Goal: Information Seeking & Learning: Learn about a topic

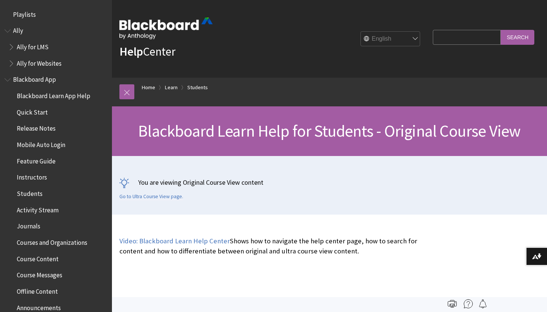
scroll to position [881, 0]
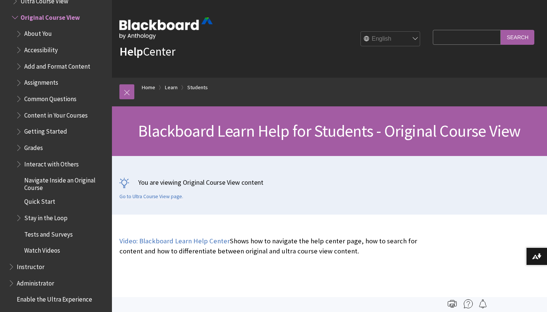
click at [449, 40] on input "Search Query" at bounding box center [467, 37] width 68 height 15
type input "proctorio"
click at [500, 30] on input "Search" at bounding box center [517, 37] width 34 height 15
click at [520, 39] on input "Search" at bounding box center [517, 37] width 34 height 15
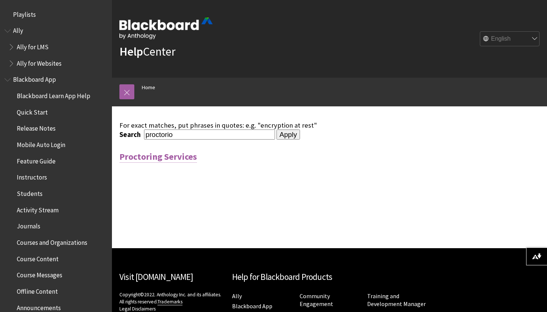
click at [188, 154] on link "Proctoring Services" at bounding box center [158, 157] width 78 height 12
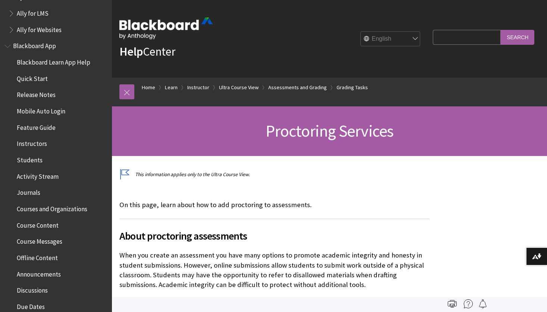
scroll to position [84, 0]
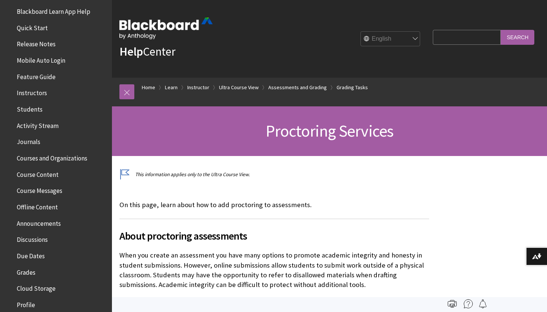
click at [36, 111] on span "Students" at bounding box center [30, 108] width 26 height 10
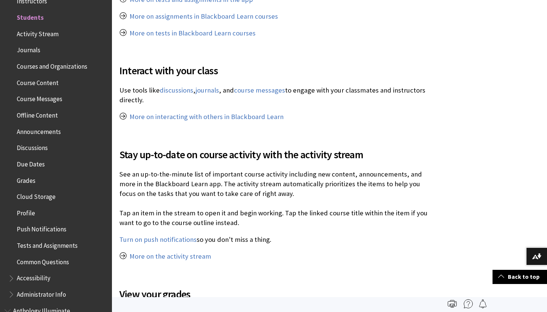
scroll to position [564, 0]
click at [167, 235] on link "Turn on push notifications" at bounding box center [157, 239] width 77 height 9
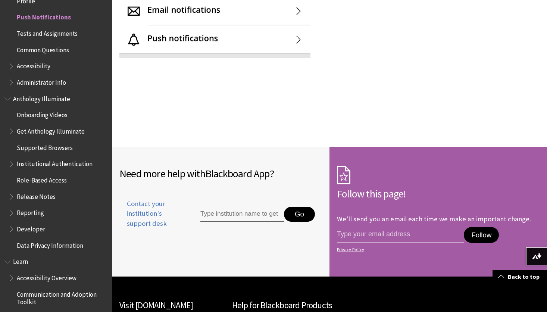
scroll to position [1000, 0]
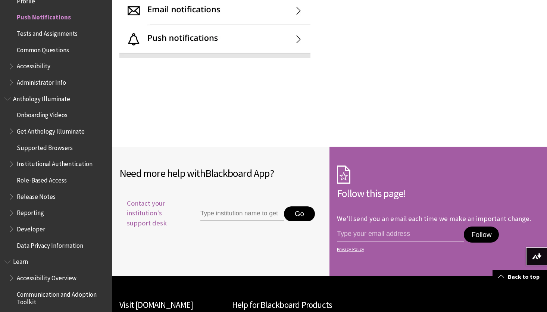
click at [154, 216] on span "Contact your institution's support desk" at bounding box center [151, 212] width 64 height 29
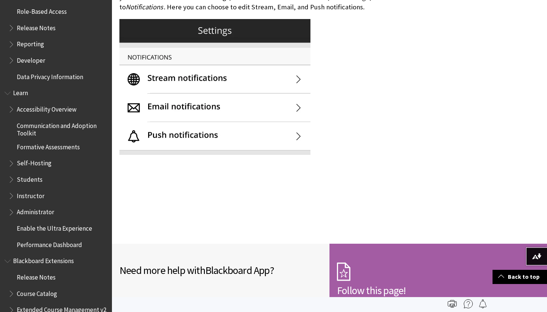
scroll to position [557, 0]
click at [32, 177] on span "Students" at bounding box center [30, 178] width 26 height 10
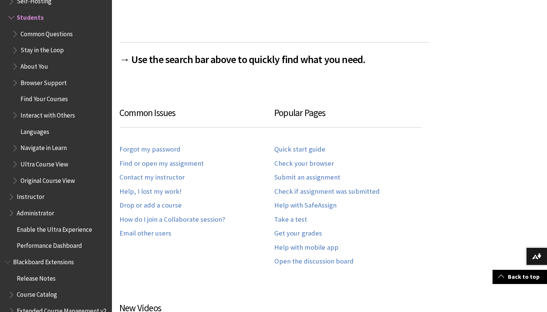
scroll to position [359, 0]
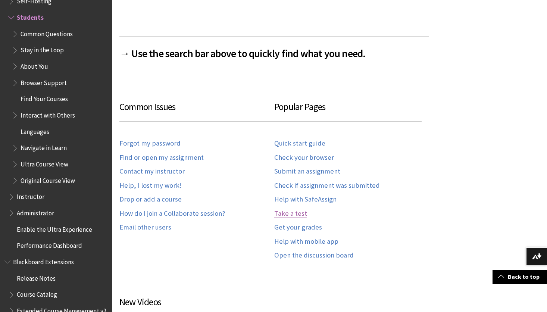
click at [296, 214] on link "Take a test" at bounding box center [290, 213] width 33 height 9
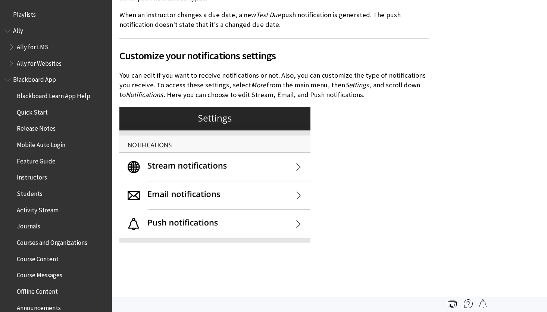
scroll to position [388, 0]
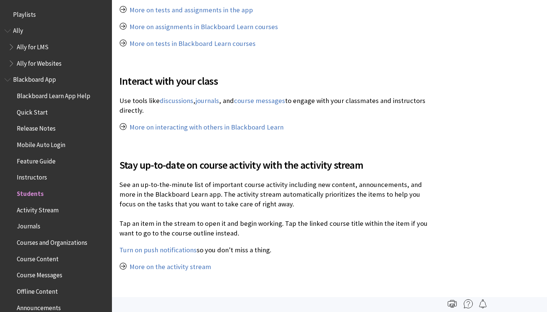
scroll to position [176, 0]
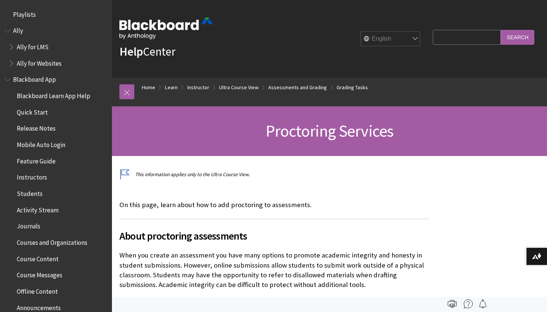
scroll to position [1200, 0]
